Goal: Contribute content: Contribute content

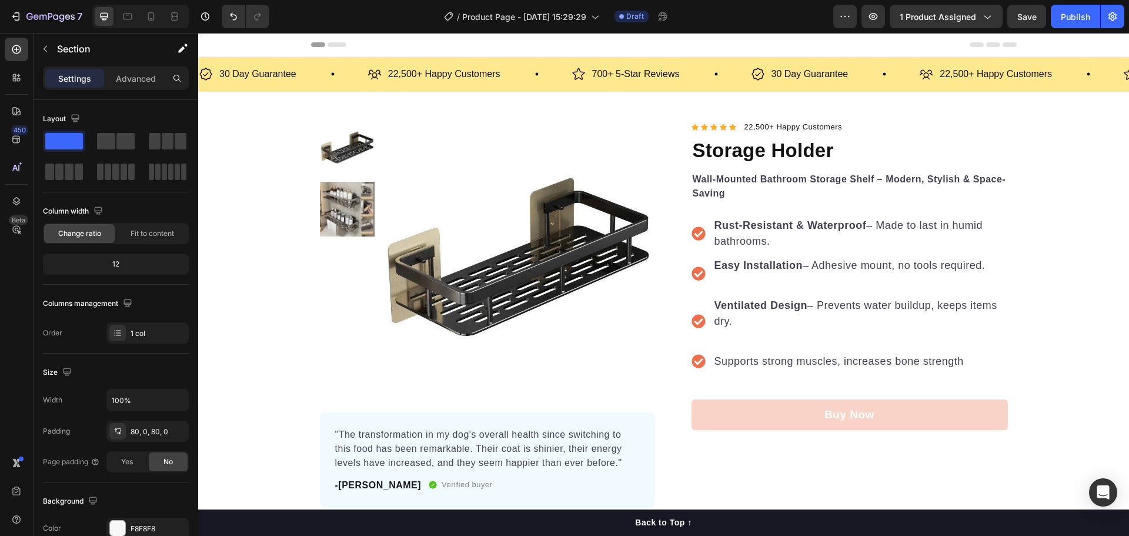
scroll to position [353, 0]
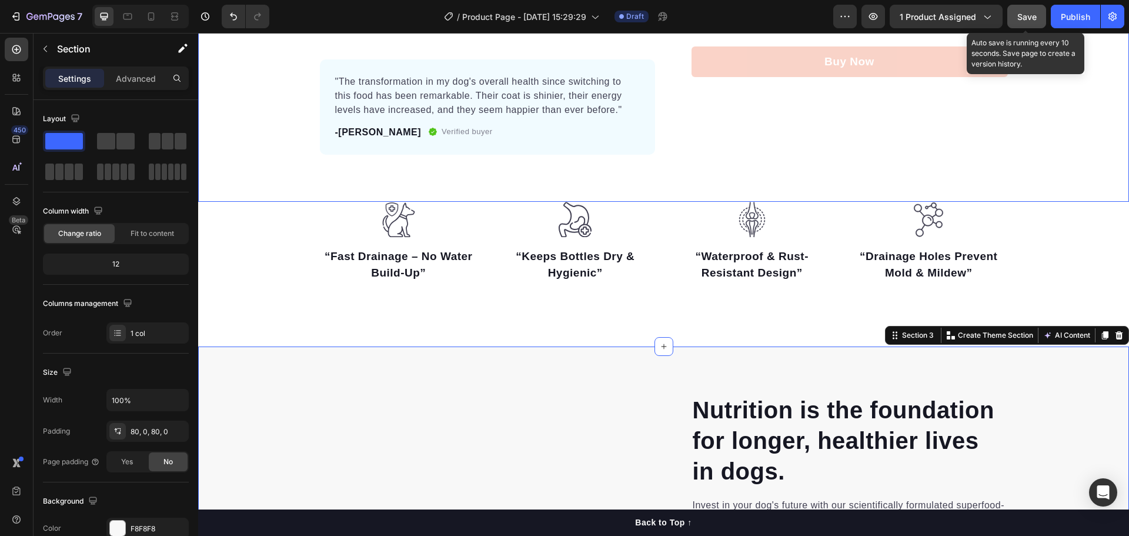
click at [1026, 21] on span "Save" at bounding box center [1026, 17] width 19 height 10
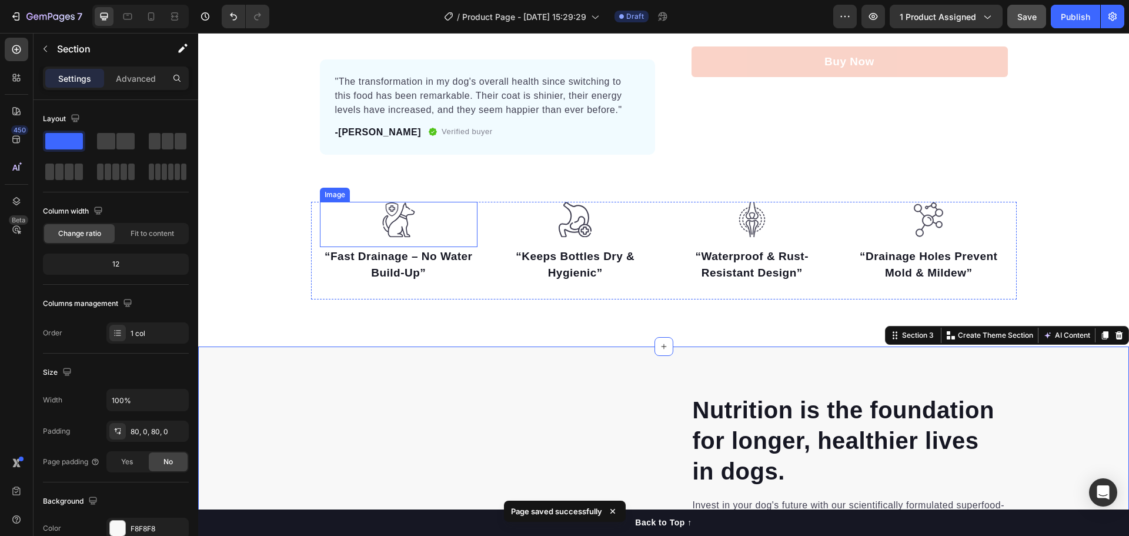
click at [410, 219] on img at bounding box center [398, 220] width 35 height 36
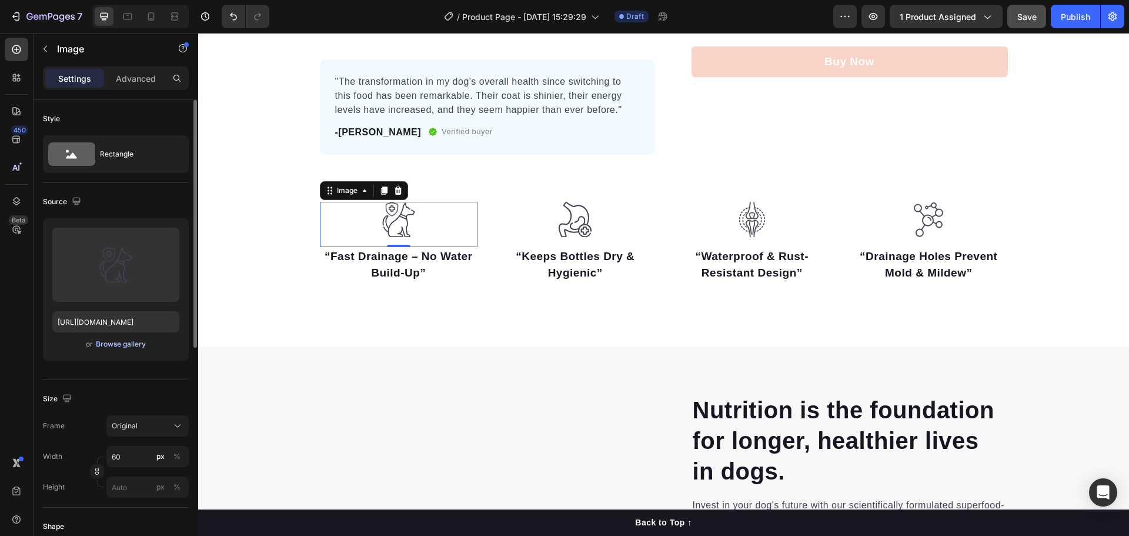
click at [123, 346] on div "Browse gallery" at bounding box center [121, 344] width 50 height 11
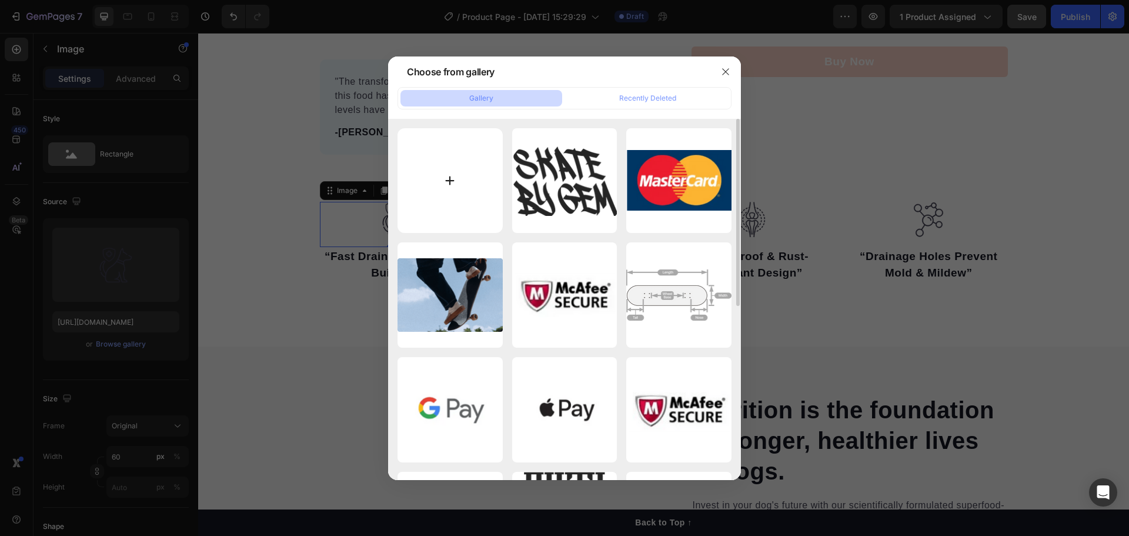
click at [435, 167] on input "file" at bounding box center [450, 180] width 105 height 105
type input "C:\fakepath\z6818680237711_df6cea1a05897fa6a9a0ce15766a58f2.jpg"
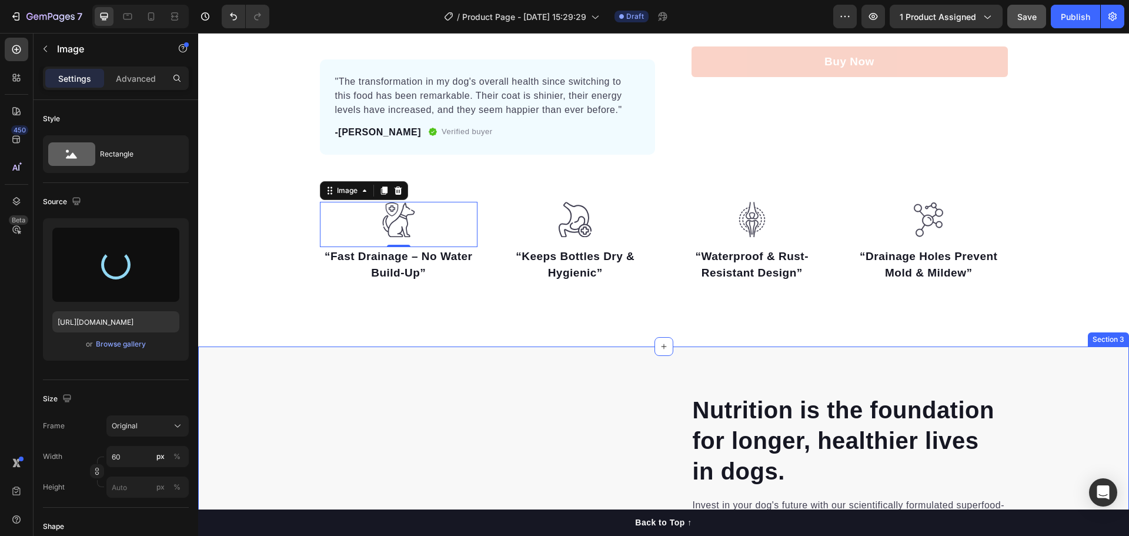
type input "[URL][DOMAIN_NAME]"
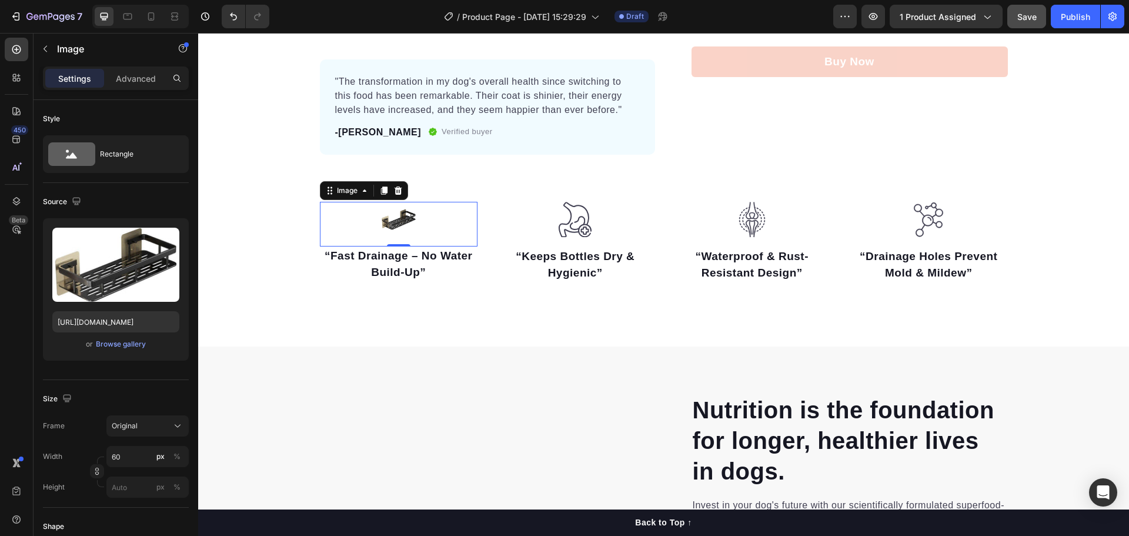
click at [367, 222] on div at bounding box center [399, 219] width 158 height 35
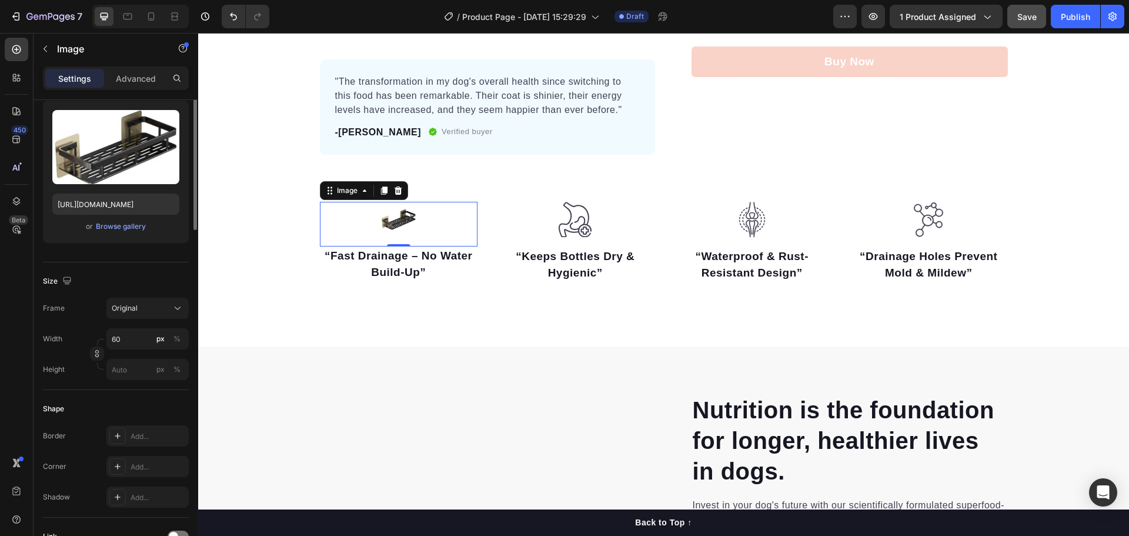
scroll to position [0, 0]
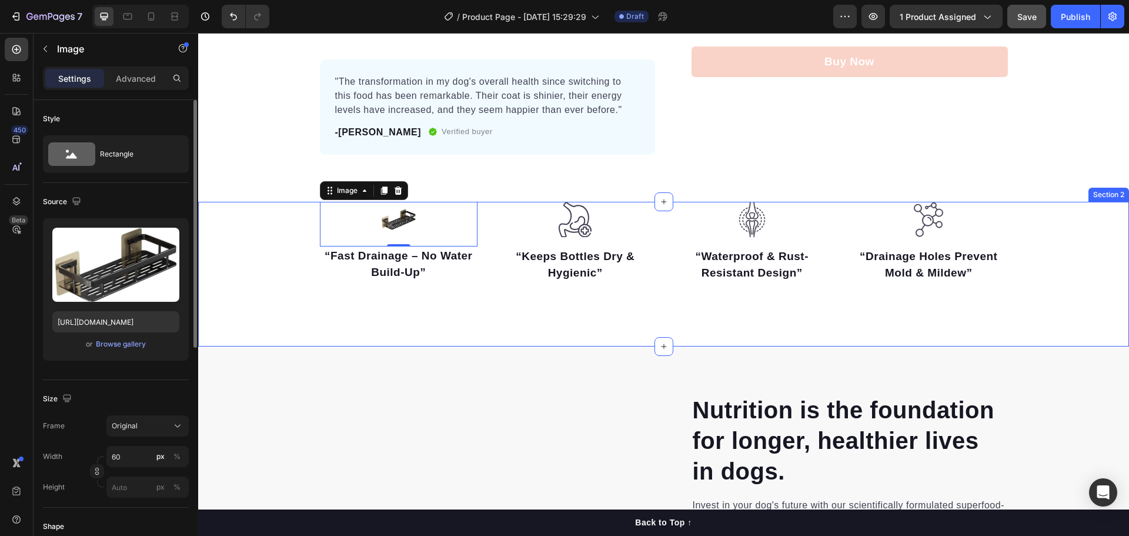
click at [290, 308] on div "Image 0 “Fast Drainage – No Water Build-Up” Text block Image “Keeps Bottles Dry…" at bounding box center [663, 274] width 931 height 145
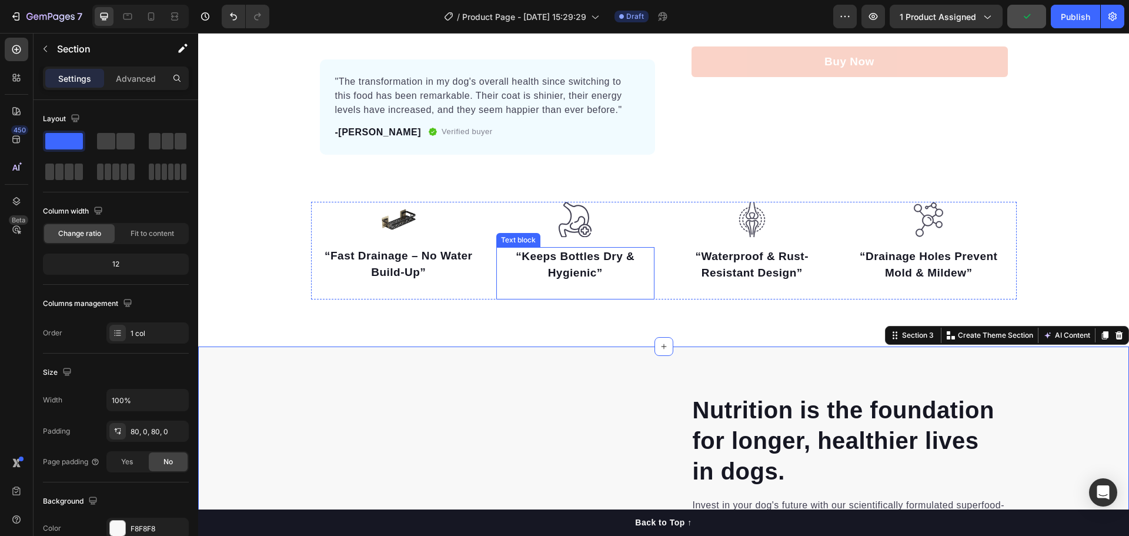
click at [588, 271] on strong "“Keeps Bottles Dry & Hygienic”" at bounding box center [575, 264] width 119 height 29
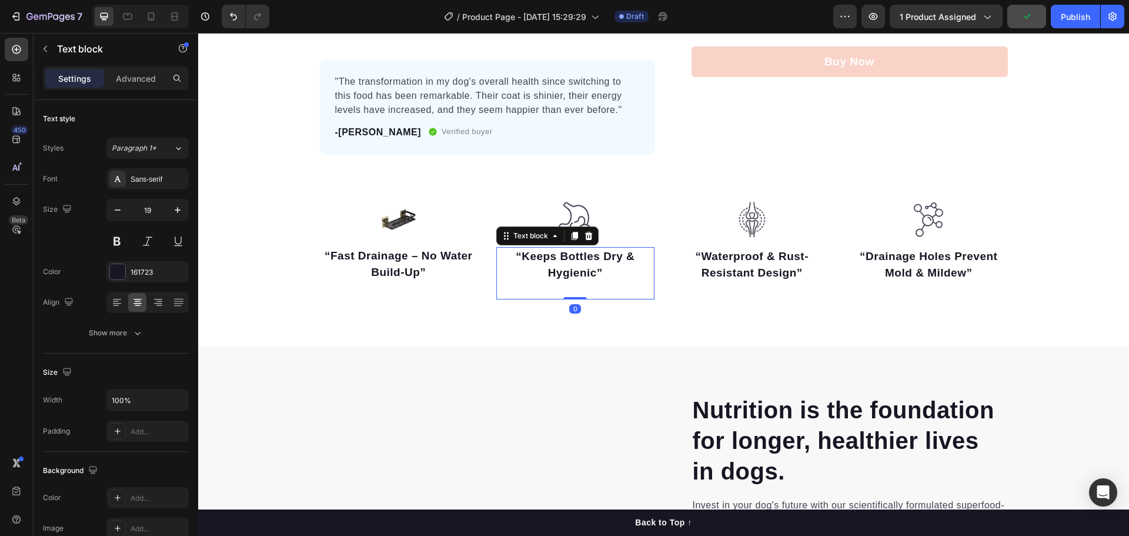
click at [588, 271] on strong "“Keeps Bottles Dry & Hygienic”" at bounding box center [575, 264] width 119 height 29
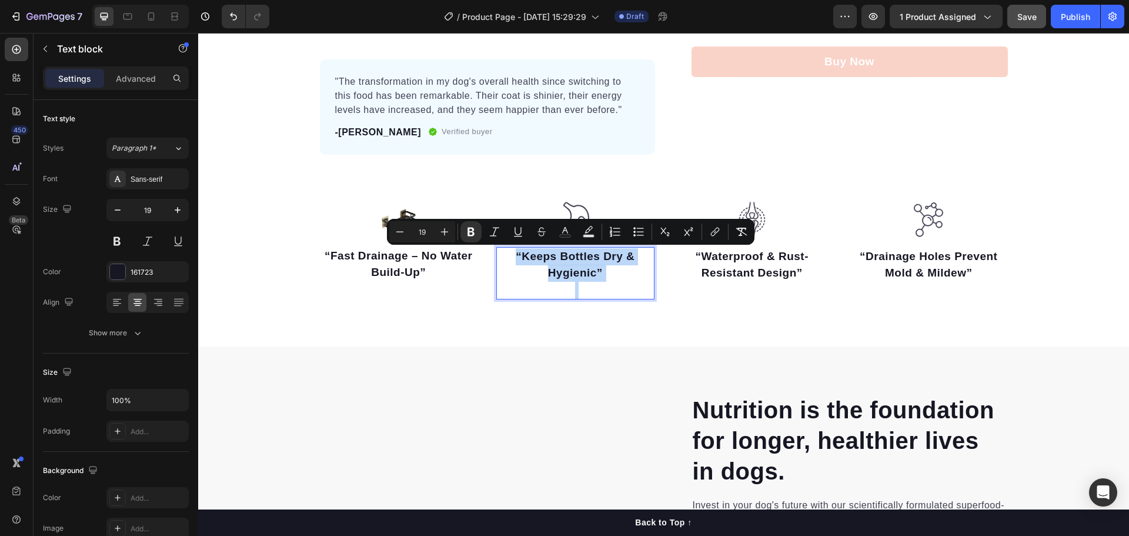
click at [579, 272] on strong "“Keeps Bottles Dry & Hygienic”" at bounding box center [575, 264] width 119 height 29
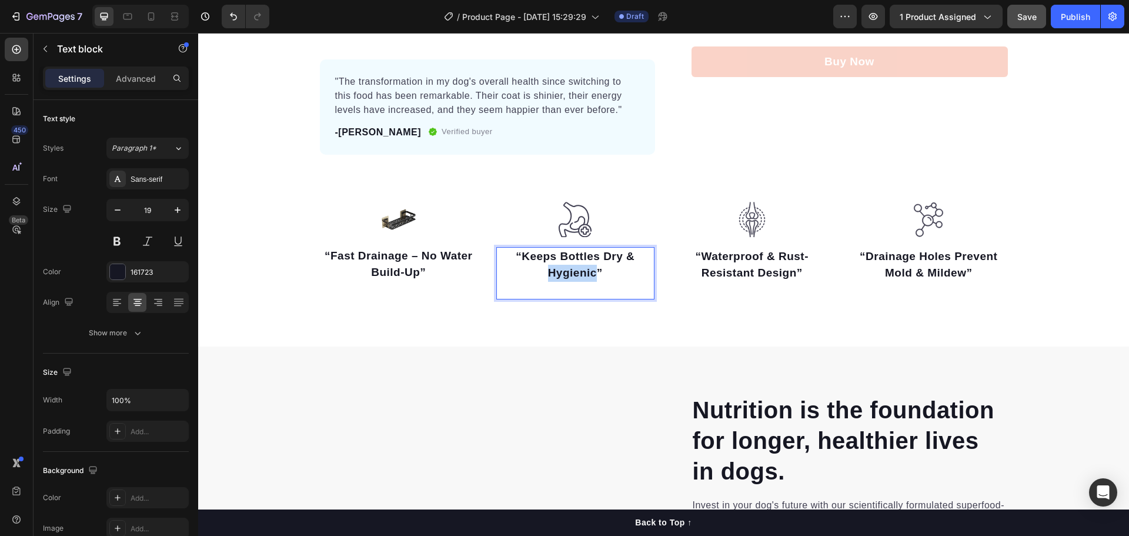
click at [579, 272] on strong "“Keeps Bottles Dry & Hygienic”" at bounding box center [575, 264] width 119 height 29
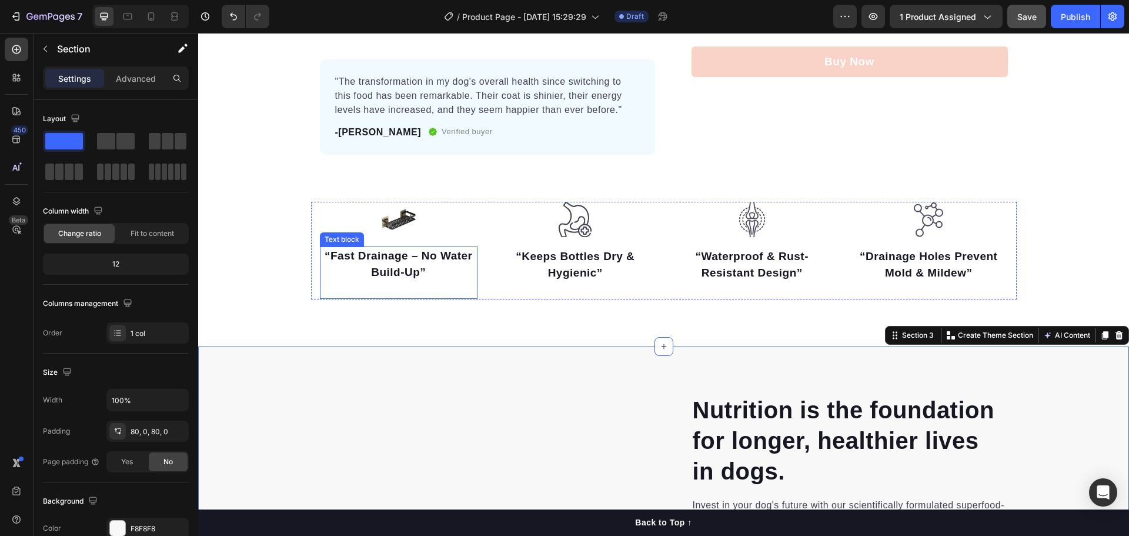
click at [415, 254] on strong "“Fast Drainage – No Water Build-Up”" at bounding box center [399, 263] width 148 height 29
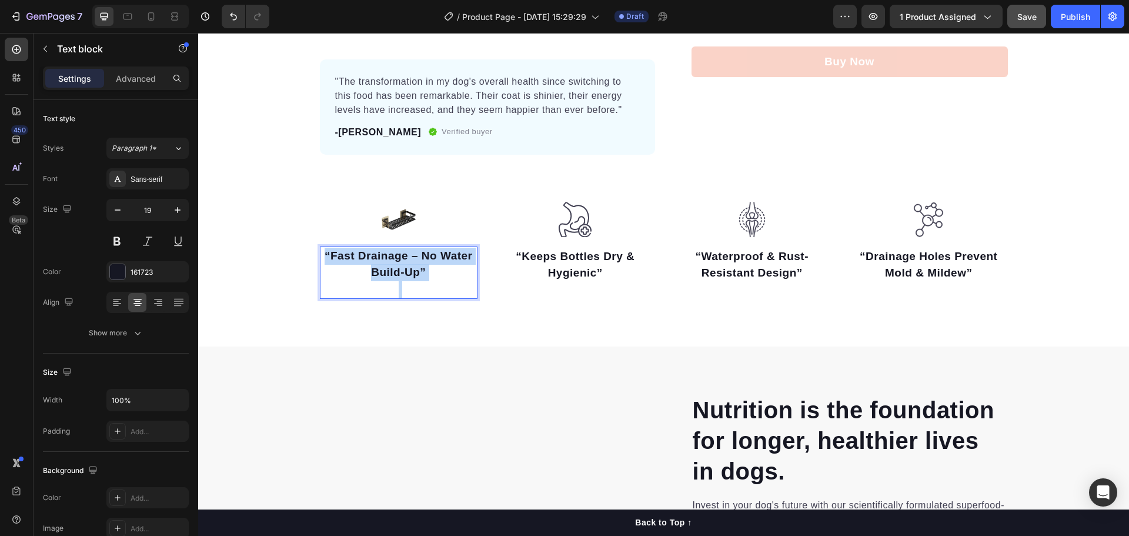
click at [415, 254] on strong "“Fast Drainage – No Water Build-Up”" at bounding box center [399, 263] width 148 height 29
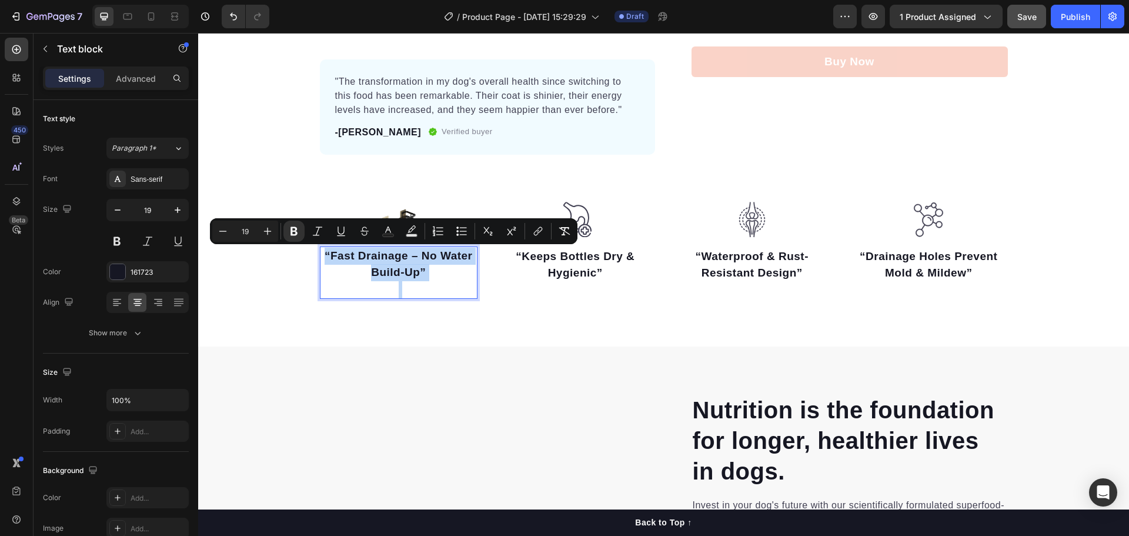
click at [391, 266] on strong "“Fast Drainage – No Water Build-Up”" at bounding box center [399, 263] width 148 height 29
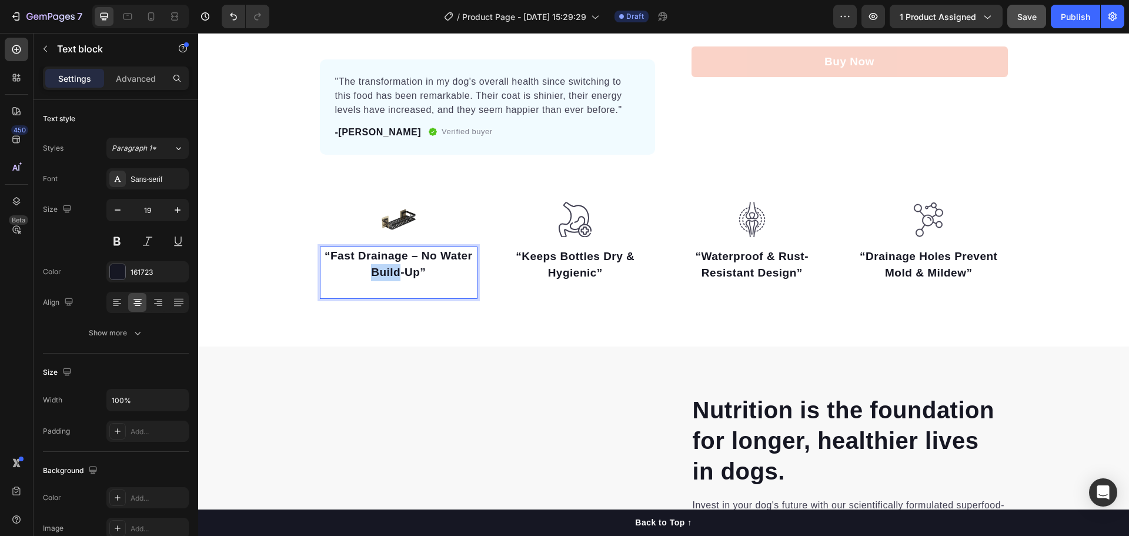
click at [391, 266] on strong "“Fast Drainage – No Water Build-Up”" at bounding box center [399, 263] width 148 height 29
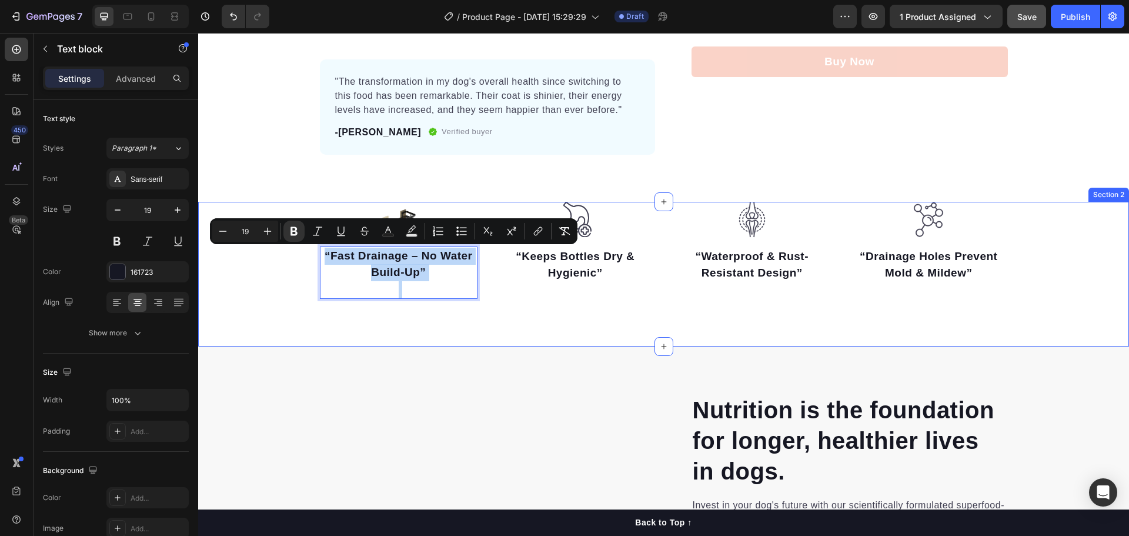
click at [455, 327] on div "Image “Fast Drainage – No Water Build-Up” Text block 0 Image “Keeps Bottles Dry…" at bounding box center [663, 274] width 931 height 145
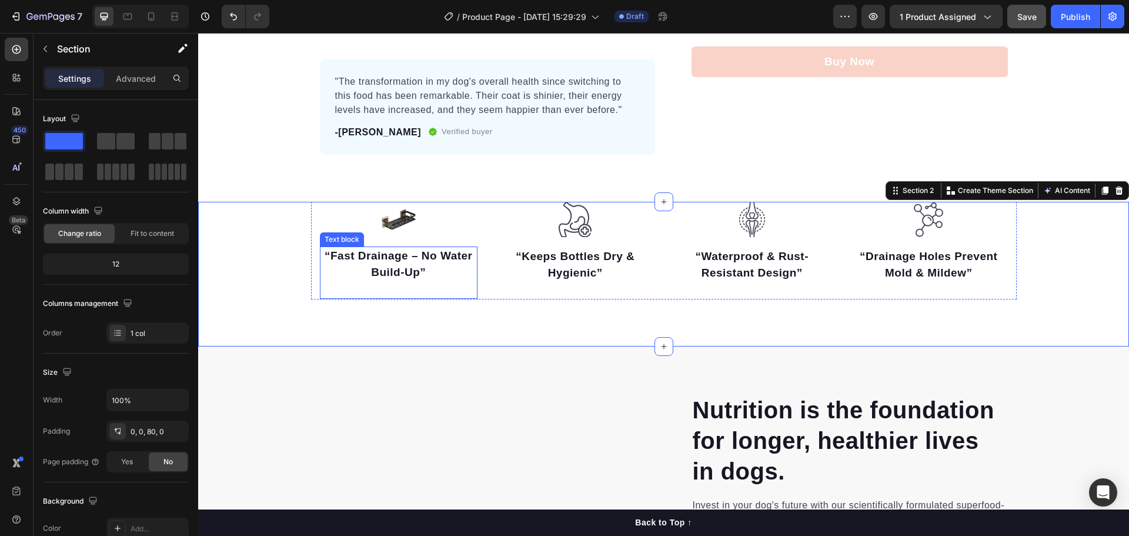
click at [415, 271] on strong "“Fast Drainage – No Water Build-Up”" at bounding box center [399, 263] width 148 height 29
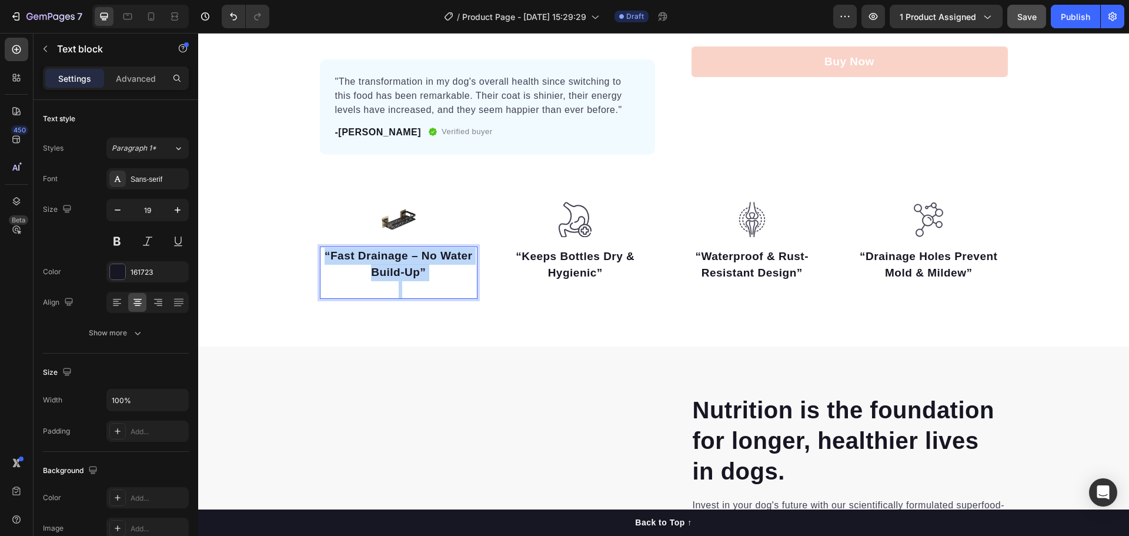
click at [415, 270] on strong "“Fast Drainage – No Water Build-Up”" at bounding box center [399, 263] width 148 height 29
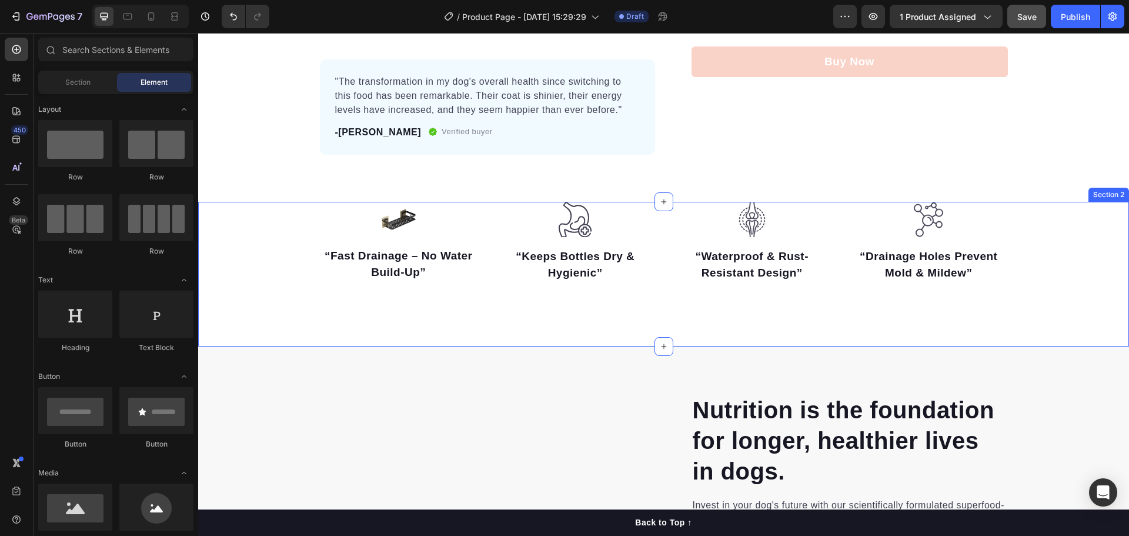
click at [488, 331] on div "Image “Fast Drainage – No Water Build-Up” Text block Image “Keeps Bottles Dry &…" at bounding box center [663, 274] width 931 height 145
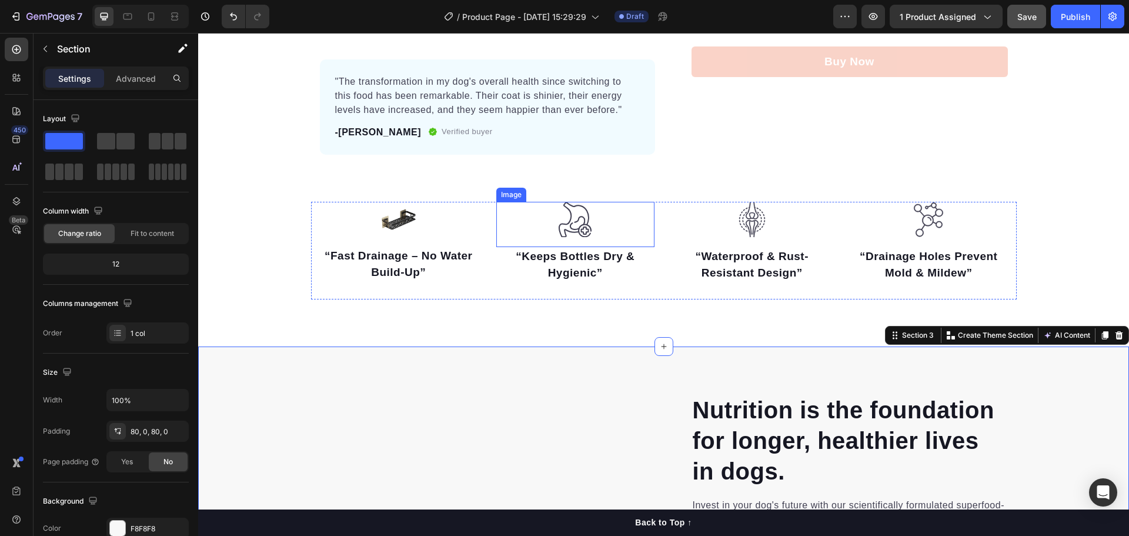
click at [572, 229] on img at bounding box center [575, 220] width 35 height 36
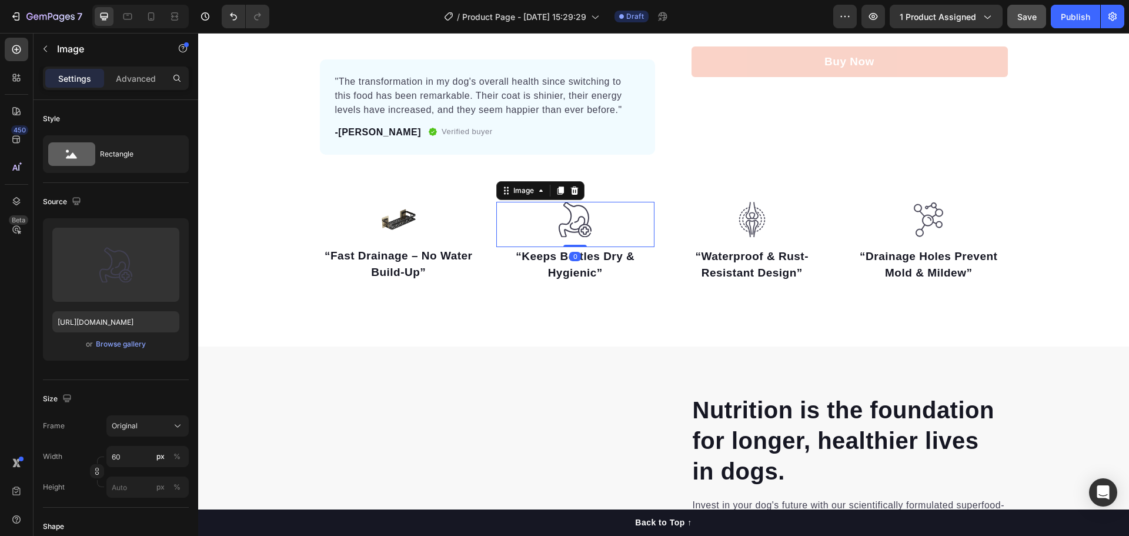
click at [572, 229] on img at bounding box center [575, 220] width 35 height 36
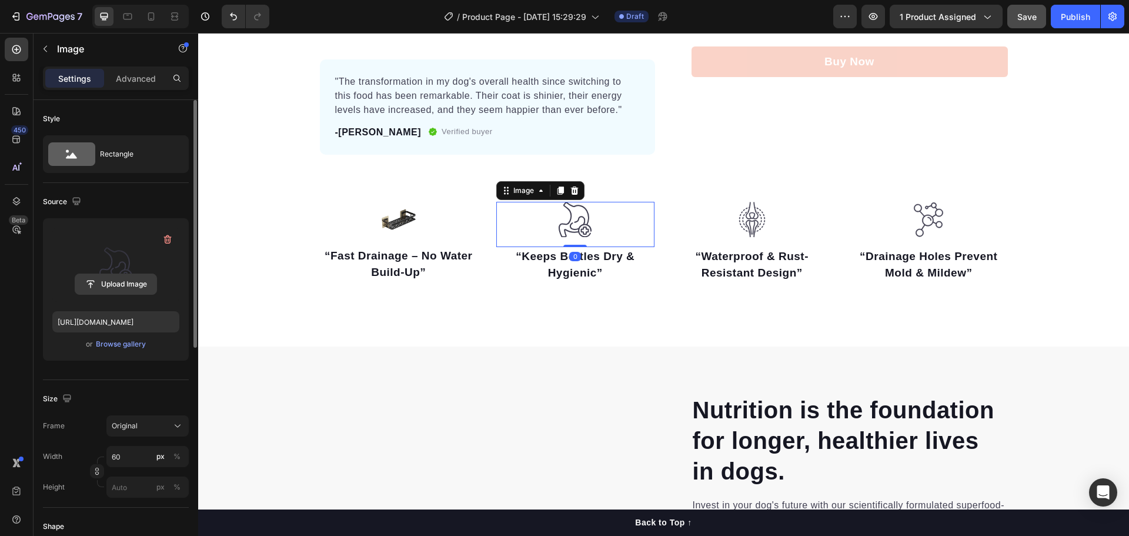
click at [119, 291] on input "file" at bounding box center [115, 284] width 81 height 20
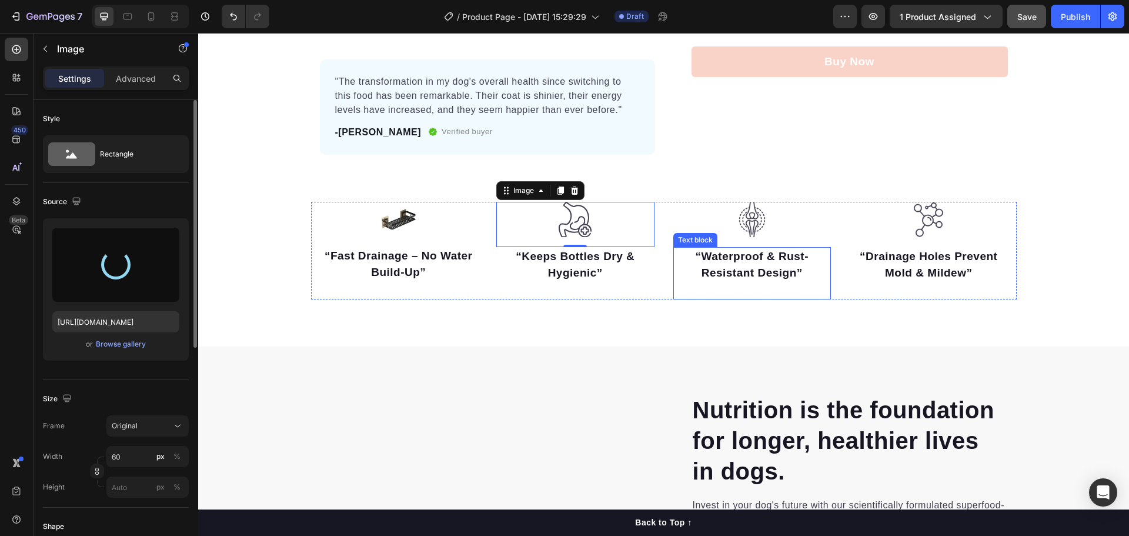
click at [753, 270] on strong "“Waterproof & Rust-Resistant Design”" at bounding box center [752, 264] width 113 height 29
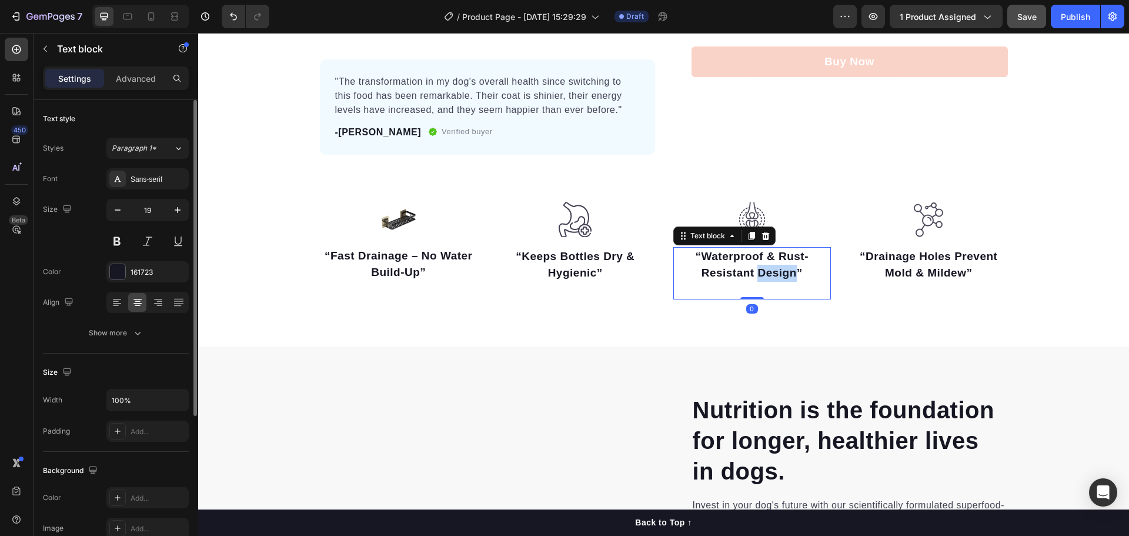
click at [753, 270] on strong "“Waterproof & Rust-Resistant Design”" at bounding box center [752, 264] width 113 height 29
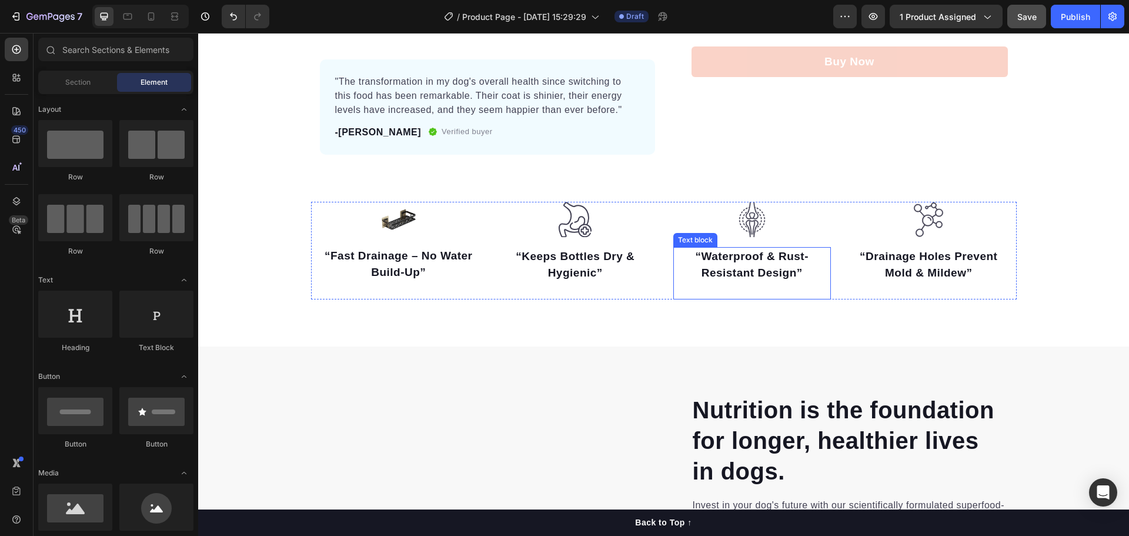
click at [750, 267] on strong "“Waterproof & Rust-Resistant Design”" at bounding box center [752, 264] width 113 height 29
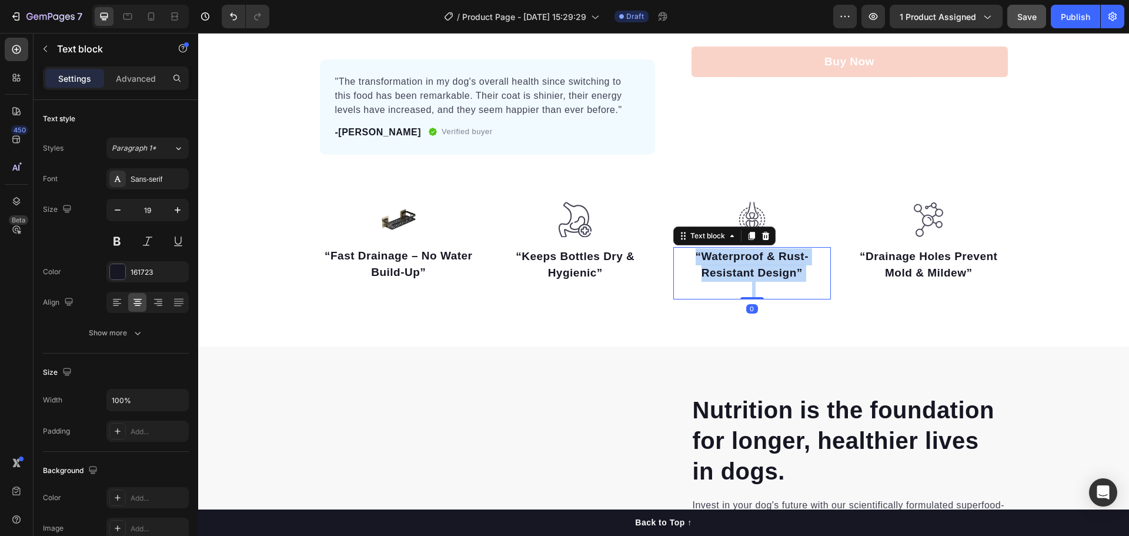
click at [750, 267] on strong "“Waterproof & Rust-Resistant Design”" at bounding box center [752, 264] width 113 height 29
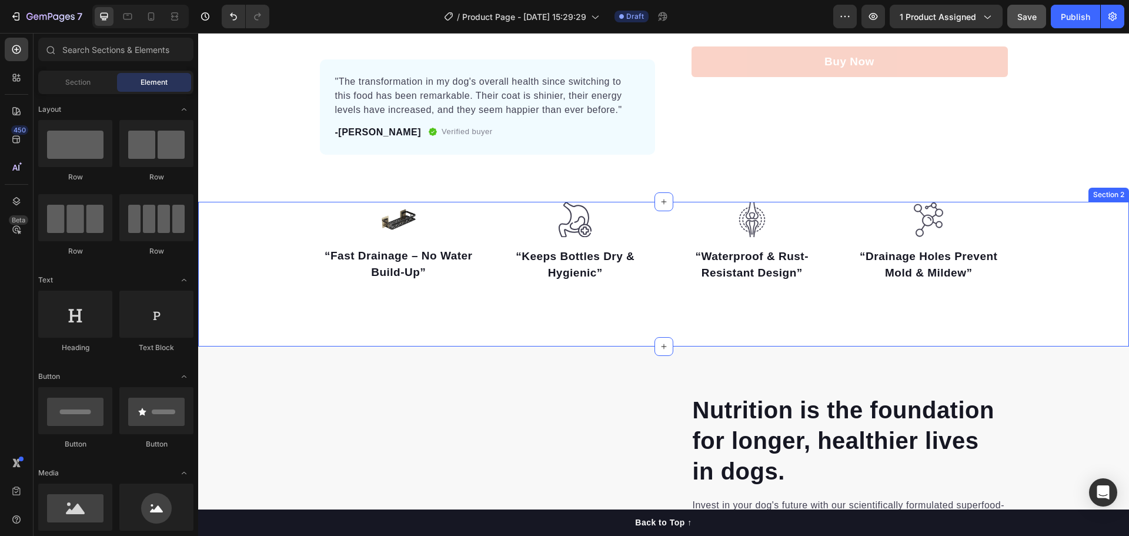
click at [738, 339] on div "Image “Fast Drainage – No Water Build-Up” Text block Image “Keeps Bottles Dry &…" at bounding box center [663, 274] width 931 height 145
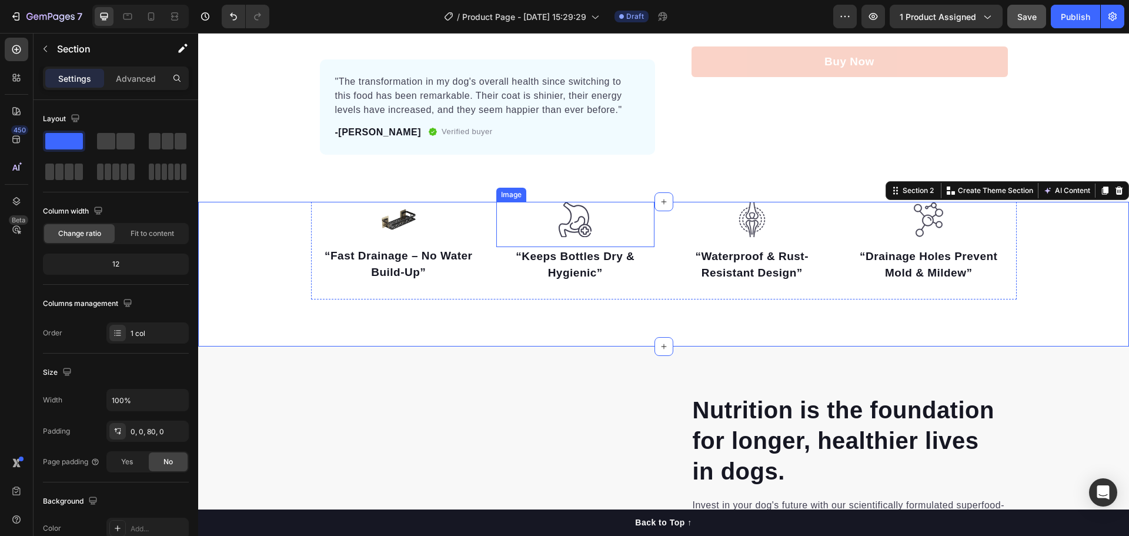
click at [570, 229] on img at bounding box center [575, 220] width 35 height 36
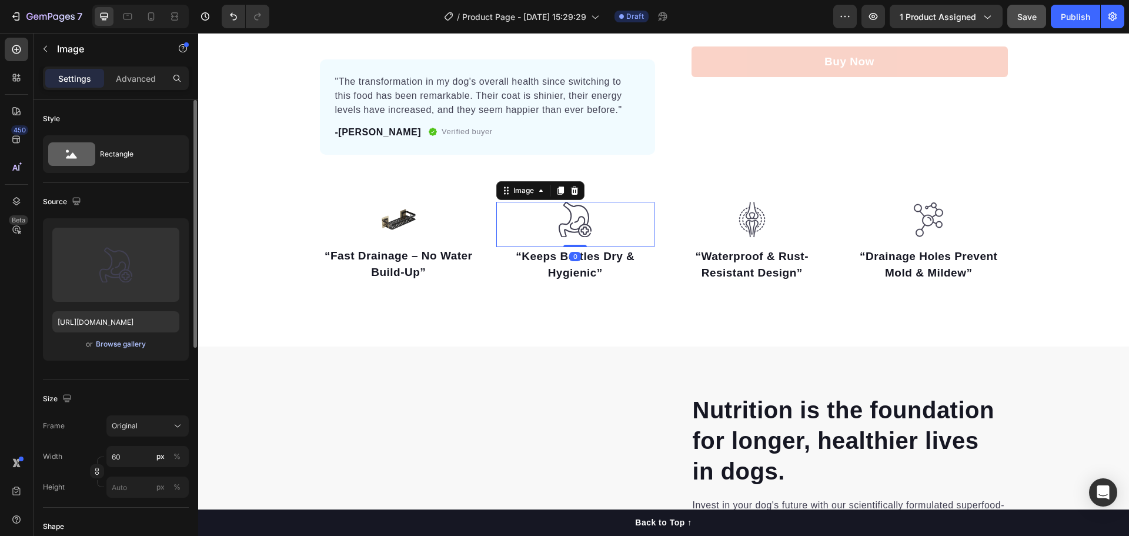
click at [118, 345] on div "Browse gallery" at bounding box center [121, 344] width 50 height 11
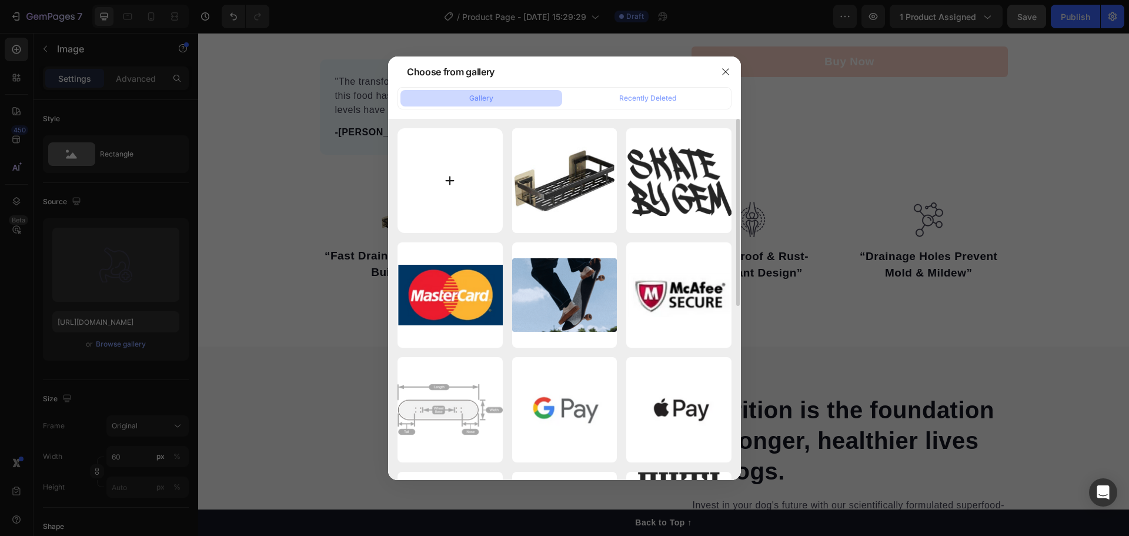
click at [458, 199] on input "file" at bounding box center [450, 180] width 105 height 105
type input "C:\fakepath\O1CN01FAscYP1yry8winVs8_!!2219480046633-0-cib.jpg"
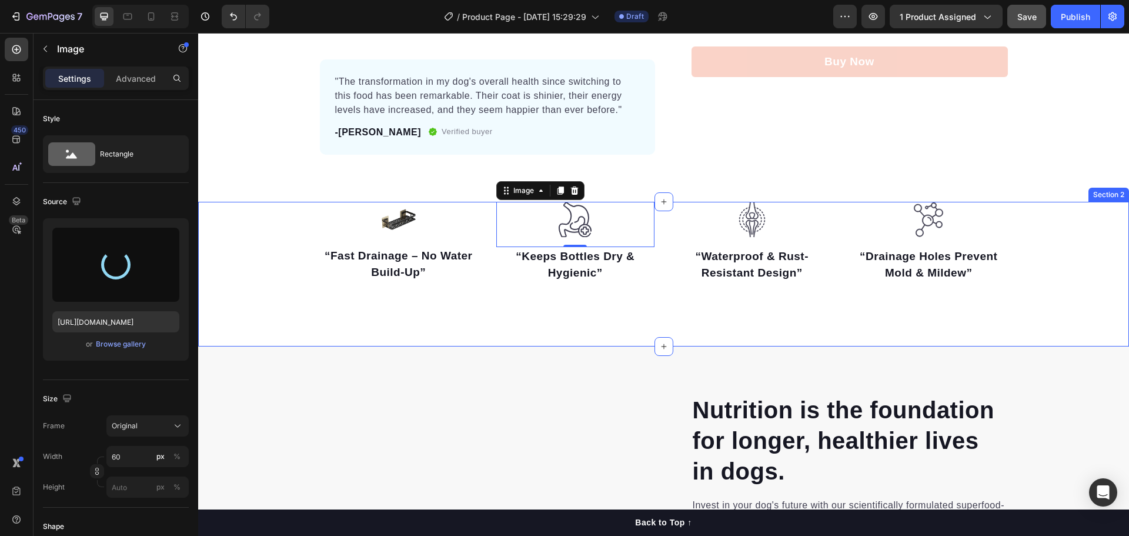
type input "[URL][DOMAIN_NAME]"
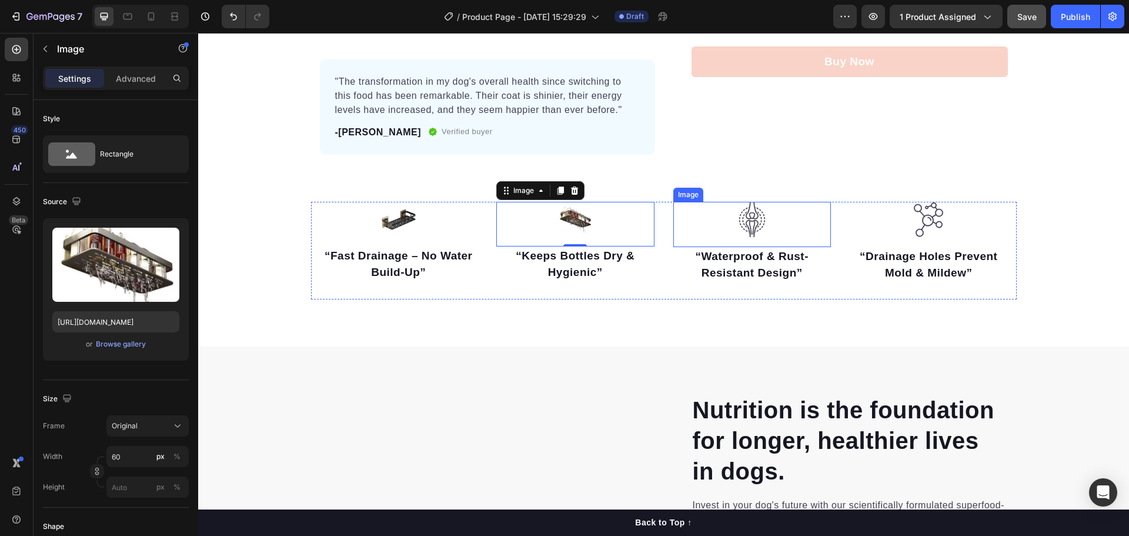
click at [762, 227] on img at bounding box center [752, 220] width 35 height 36
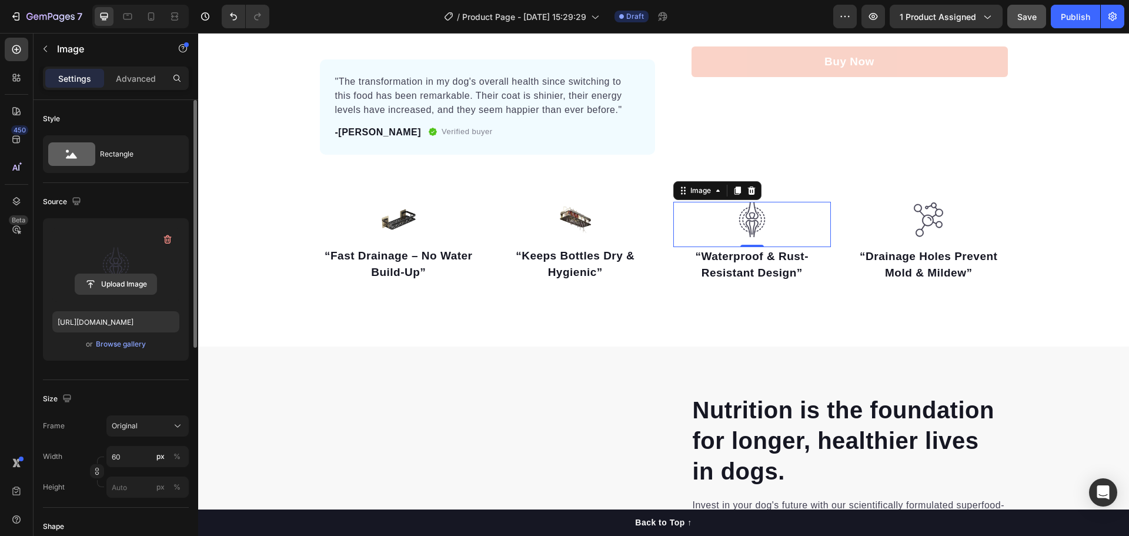
click at [132, 281] on input "file" at bounding box center [115, 284] width 81 height 20
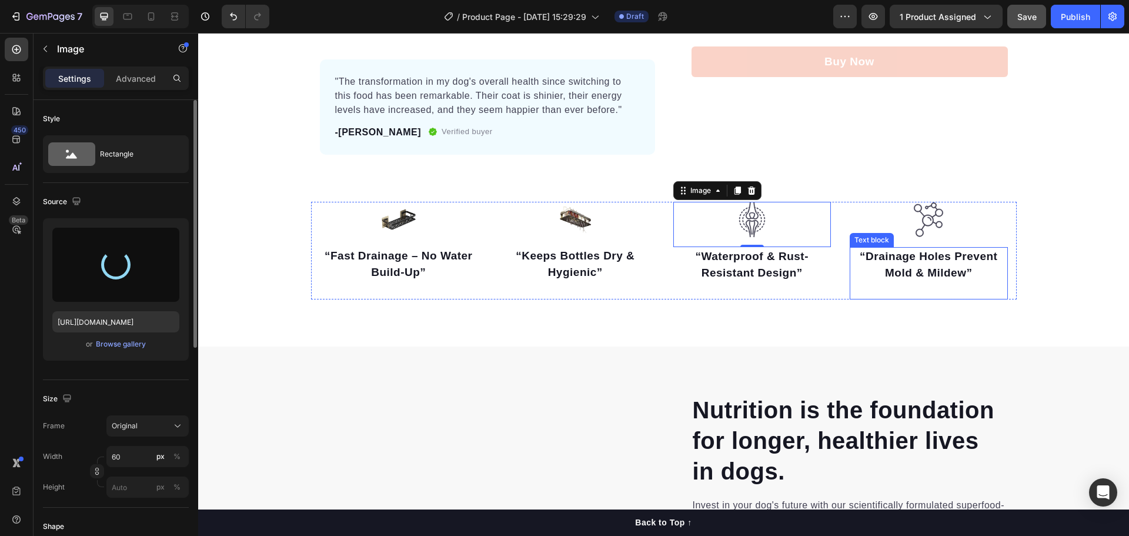
click at [922, 268] on strong "“Drainage Holes Prevent Mold & Mildew”" at bounding box center [929, 264] width 138 height 29
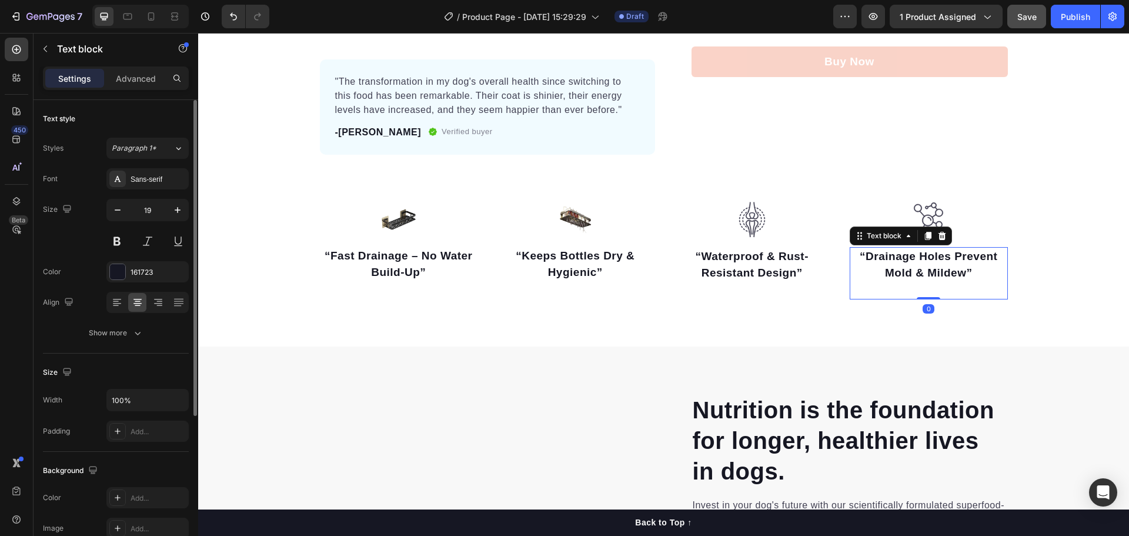
click at [922, 268] on strong "“Drainage Holes Prevent Mold & Mildew”" at bounding box center [929, 264] width 138 height 29
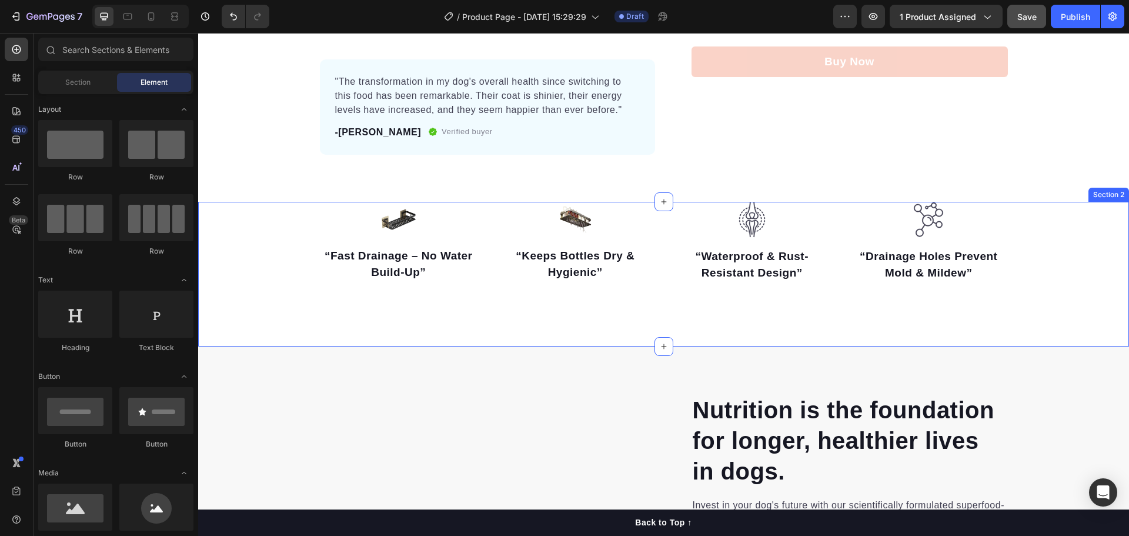
click at [956, 319] on div "Image “Fast Drainage – No Water Build-Up” Text block Image “Keeps Bottles Dry &…" at bounding box center [663, 274] width 931 height 145
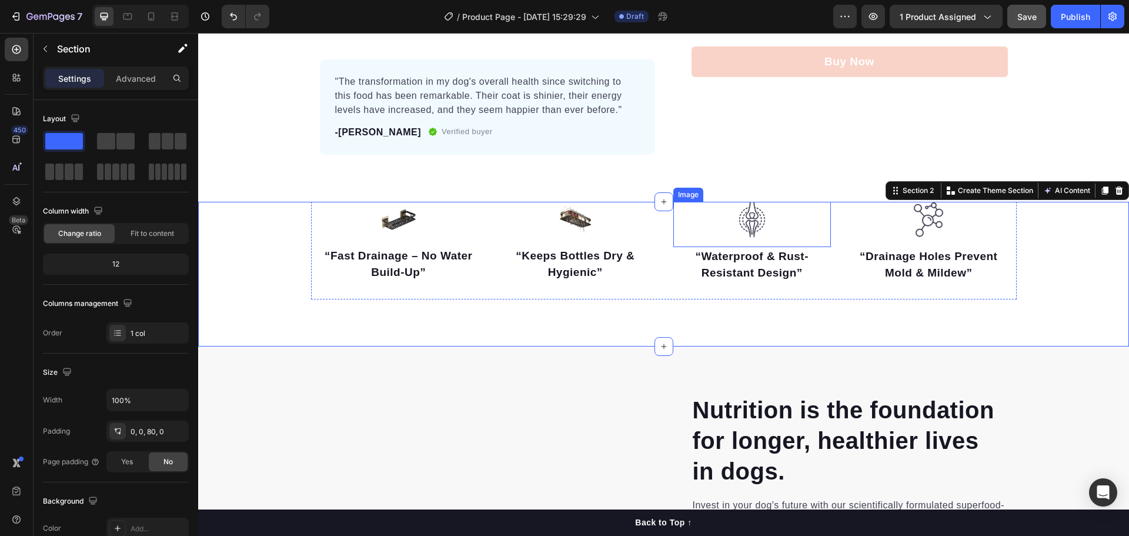
click at [747, 229] on img at bounding box center [752, 220] width 35 height 36
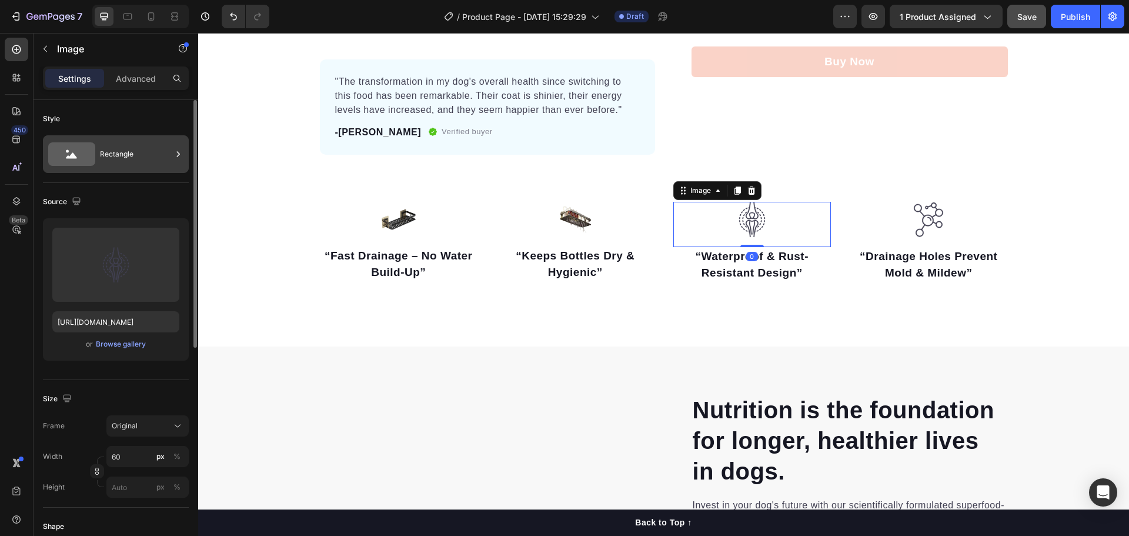
click at [144, 159] on div "Rectangle" at bounding box center [136, 154] width 72 height 27
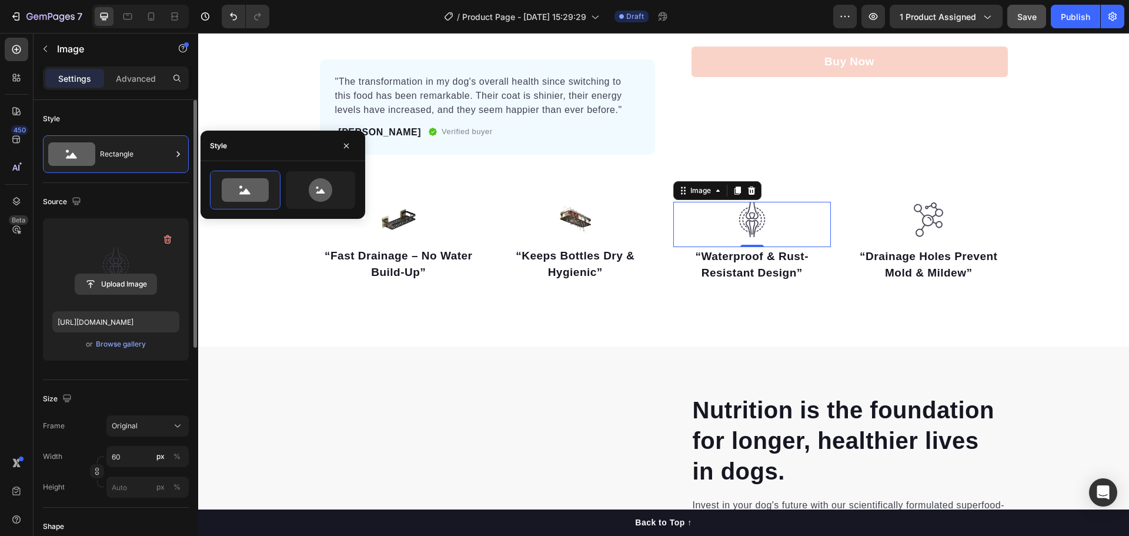
click at [123, 275] on input "file" at bounding box center [115, 284] width 81 height 20
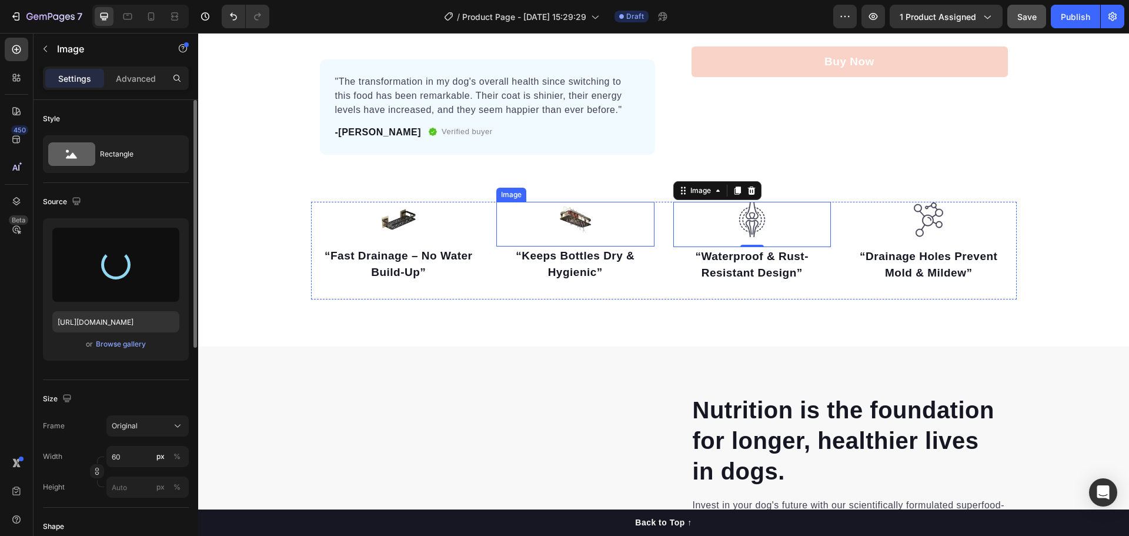
type input "[URL][DOMAIN_NAME]"
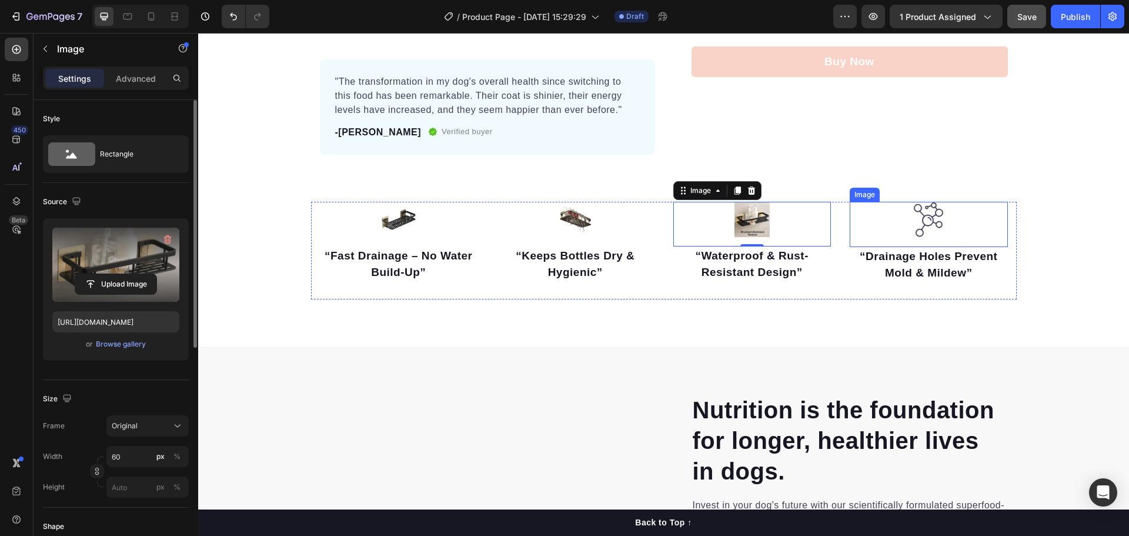
click at [925, 224] on img at bounding box center [928, 220] width 35 height 36
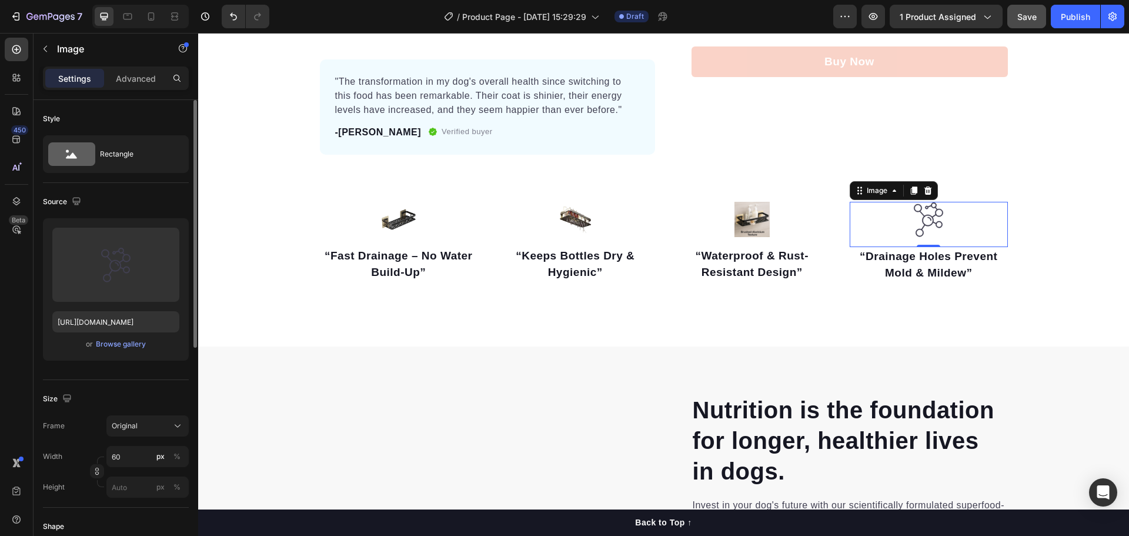
click at [113, 355] on div "Upload Image [URL][DOMAIN_NAME] or Browse gallery" at bounding box center [116, 289] width 146 height 142
click at [115, 344] on div "Browse gallery" at bounding box center [121, 344] width 50 height 11
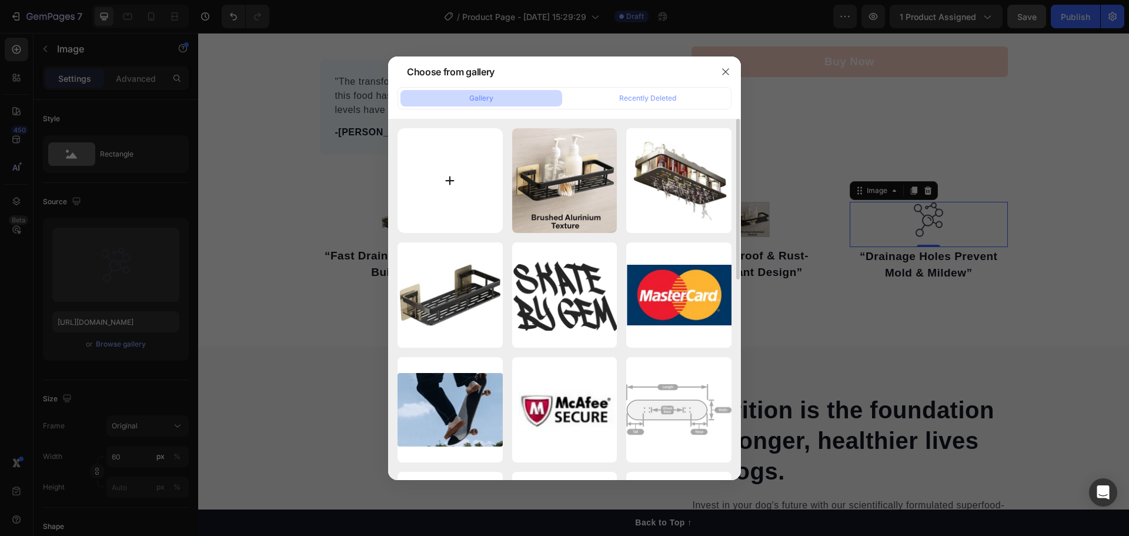
click at [466, 170] on input "file" at bounding box center [450, 180] width 105 height 105
type input "C:\fakepath\ChatGPT Image 16_38_26 27 thg 8, 2025.png"
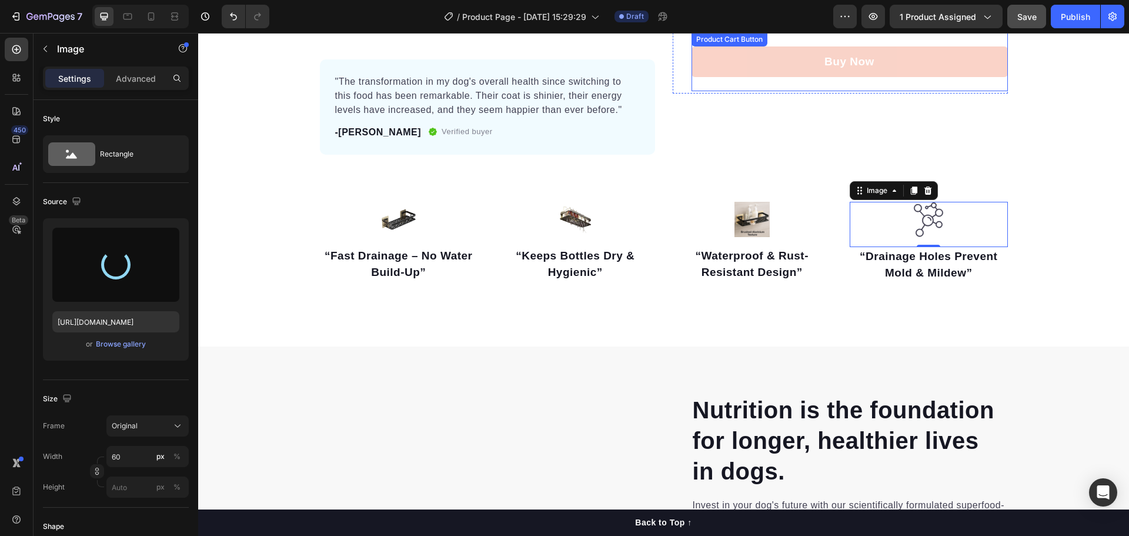
type input "[URL][DOMAIN_NAME]"
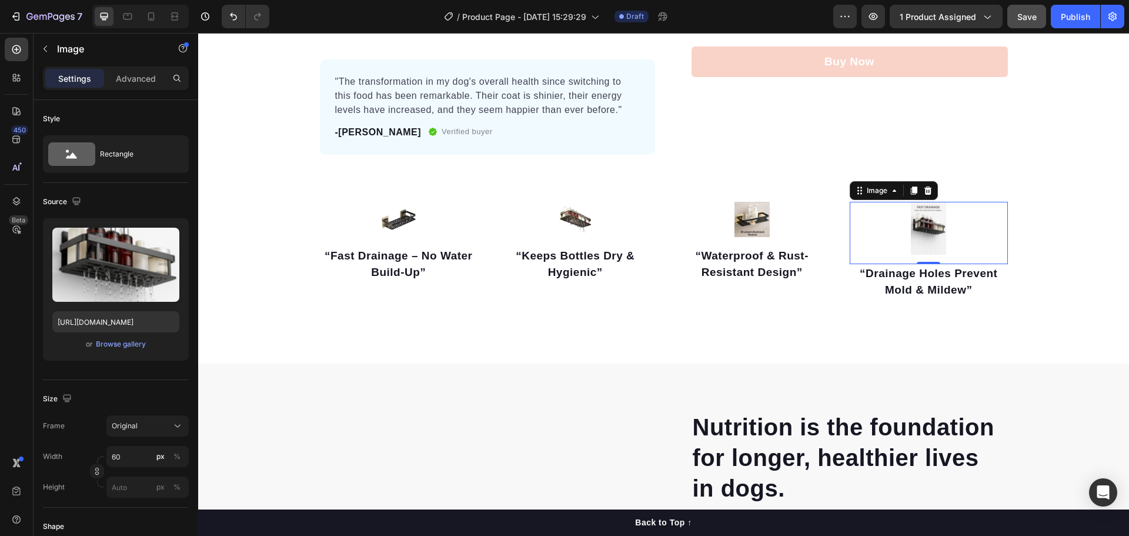
click at [1021, 21] on span "Save" at bounding box center [1026, 17] width 19 height 10
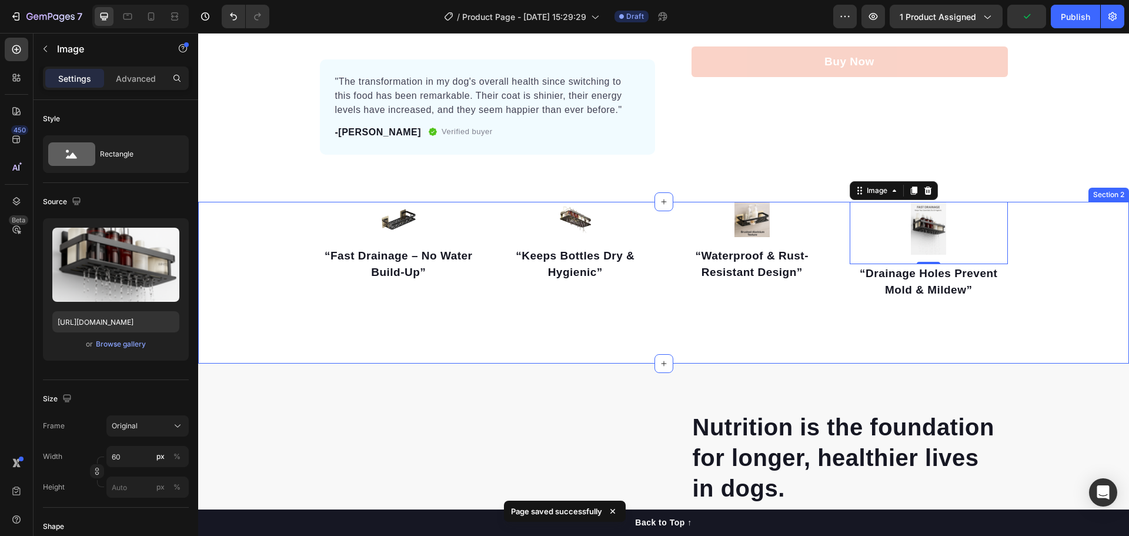
click at [1053, 247] on div "Image “Fast Drainage – No Water Build-Up” Text block Image “Keeps Bottles Dry &…" at bounding box center [663, 259] width 931 height 115
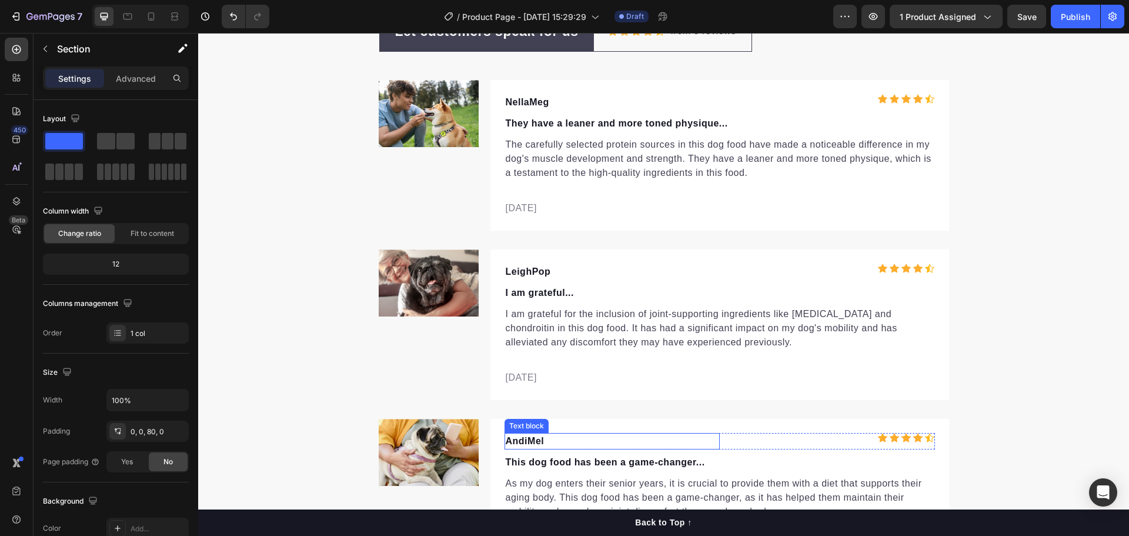
scroll to position [3748, 0]
